Goal: Information Seeking & Learning: Learn about a topic

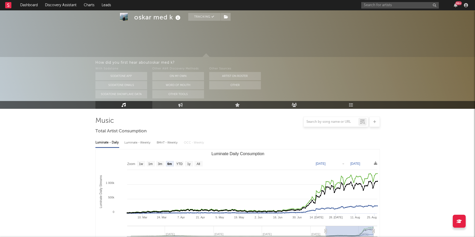
select select "6m"
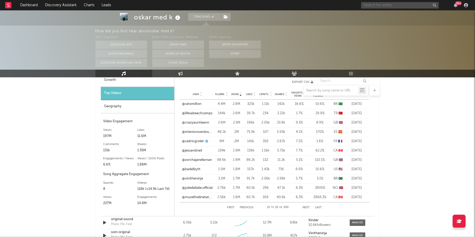
click at [389, 8] on input "text" at bounding box center [400, 5] width 78 height 6
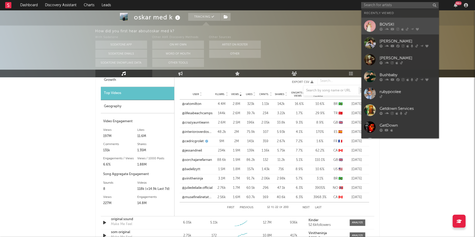
click at [384, 26] on div "BOVSKI" at bounding box center [408, 24] width 57 height 6
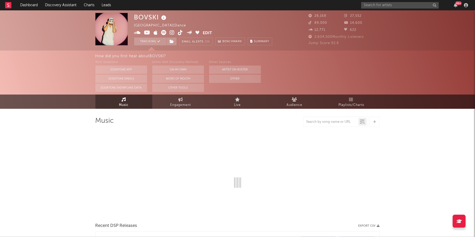
select select "6m"
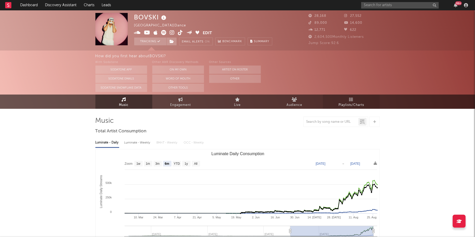
click at [359, 95] on link "Playlists/Charts" at bounding box center [351, 101] width 57 height 14
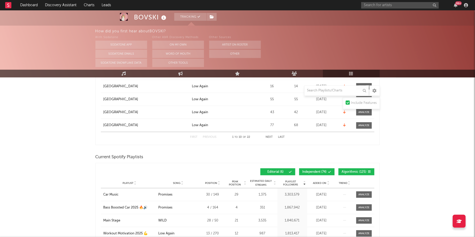
scroll to position [209, 0]
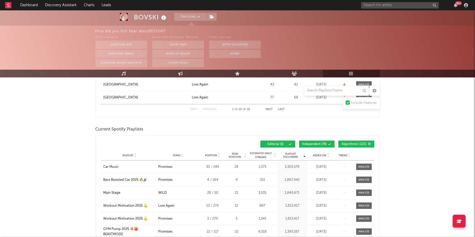
click at [320, 146] on button "Independent ( 74 )" at bounding box center [316, 143] width 35 height 7
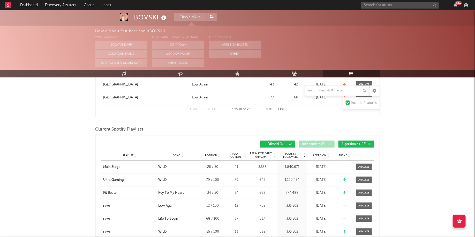
click at [265, 143] on span "Editorial ( 6 )" at bounding box center [276, 144] width 24 height 3
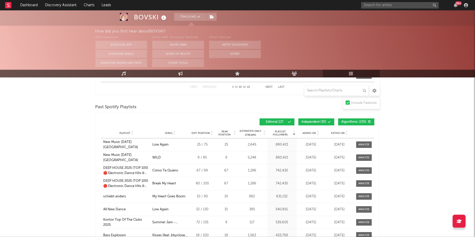
scroll to position [729, 0]
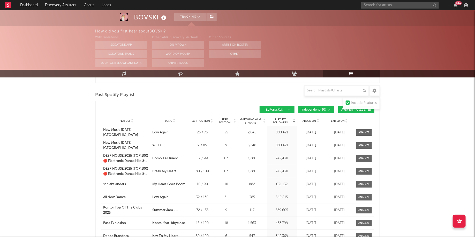
click at [287, 108] on button "Editorial ( 17 )" at bounding box center [277, 109] width 35 height 7
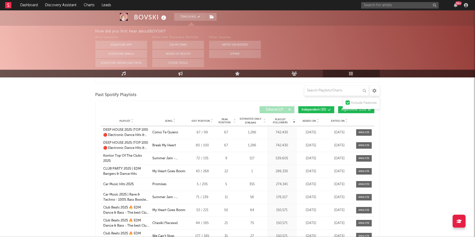
click at [316, 108] on span "Independent ( 30 )" at bounding box center [314, 109] width 25 height 3
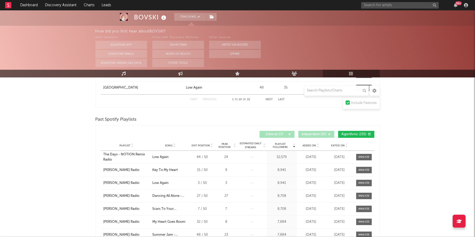
scroll to position [704, 0]
click at [316, 145] on span "Added On" at bounding box center [309, 145] width 13 height 3
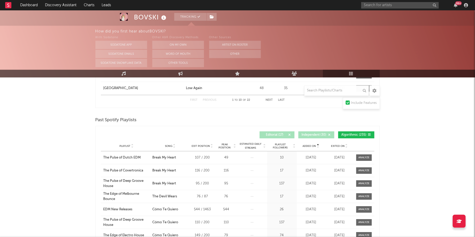
click at [317, 146] on div at bounding box center [317, 146] width 3 height 4
click at [342, 142] on div "Playlist City Song Exit Position Peak Position Estimated Daily Streams Playlist…" at bounding box center [238, 146] width 274 height 10
click at [342, 147] on div "Playlist City Song Exit Position Peak Position Estimated Daily Streams Playlist…" at bounding box center [238, 146] width 274 height 10
click at [344, 144] on span "Exited On" at bounding box center [338, 145] width 14 height 3
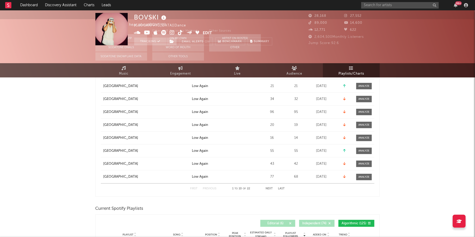
scroll to position [0, 0]
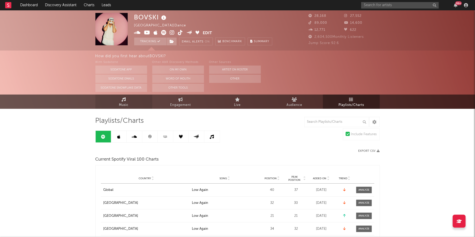
click at [119, 106] on span "Music" at bounding box center [124, 105] width 10 height 6
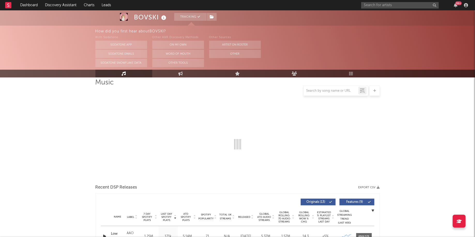
scroll to position [42, 0]
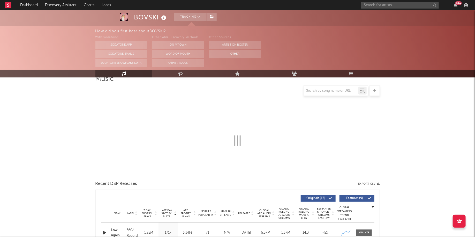
select select "6m"
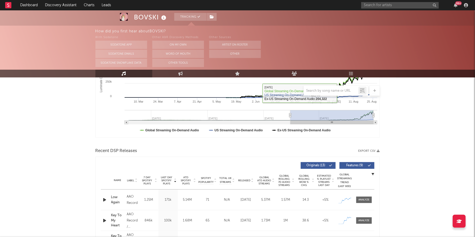
scroll to position [124, 0]
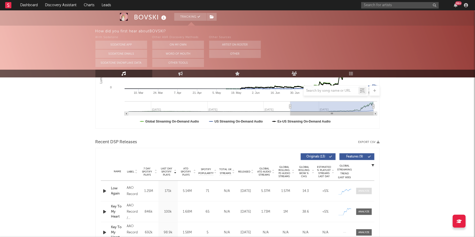
click at [361, 191] on div at bounding box center [364, 191] width 11 height 4
select select "1w"
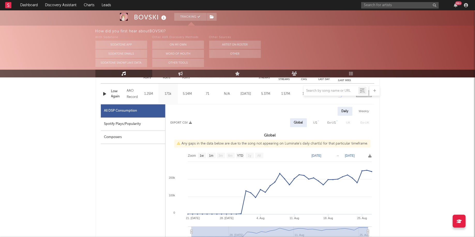
scroll to position [223, 0]
